Goal: Information Seeking & Learning: Learn about a topic

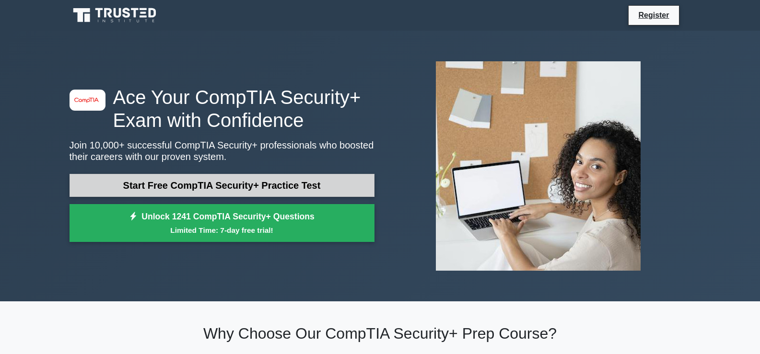
click at [305, 183] on link "Start Free CompTIA Security+ Practice Test" at bounding box center [222, 185] width 305 height 23
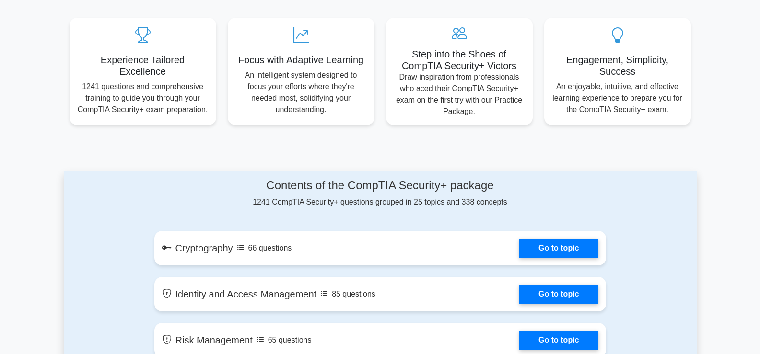
scroll to position [336, 0]
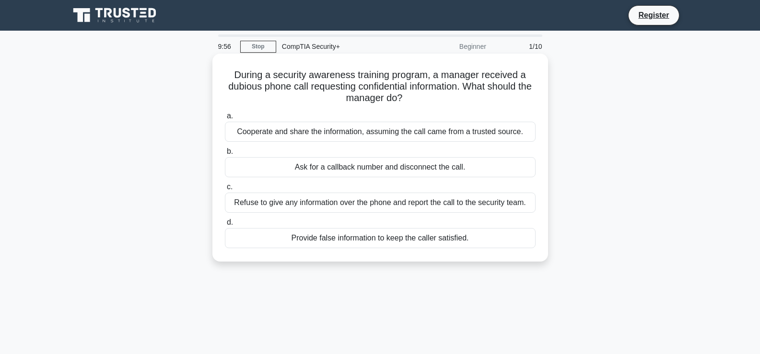
drag, startPoint x: 233, startPoint y: 73, endPoint x: 476, endPoint y: 259, distance: 306.0
click at [476, 259] on div "During a security awareness training program, a manager received a dubious phon…" at bounding box center [381, 158] width 336 height 208
copy div "During a security awareness training program, a manager received a dubious phon…"
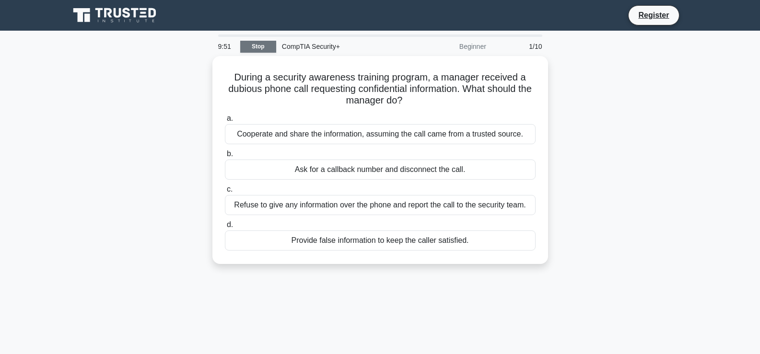
click at [256, 44] on link "Stop" at bounding box center [258, 47] width 36 height 12
